Goal: Navigation & Orientation: Find specific page/section

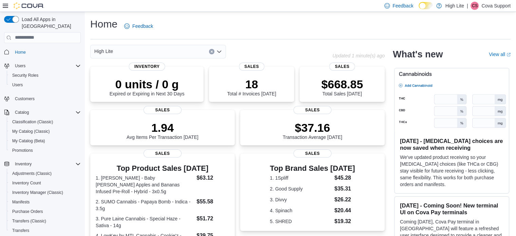
click at [492, 6] on p "Cova Support" at bounding box center [495, 6] width 29 height 8
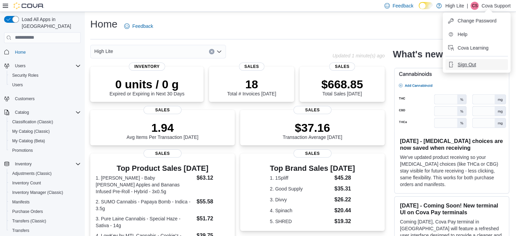
click at [480, 62] on button "Sign Out" at bounding box center [476, 64] width 62 height 11
